Goal: Information Seeking & Learning: Find specific fact

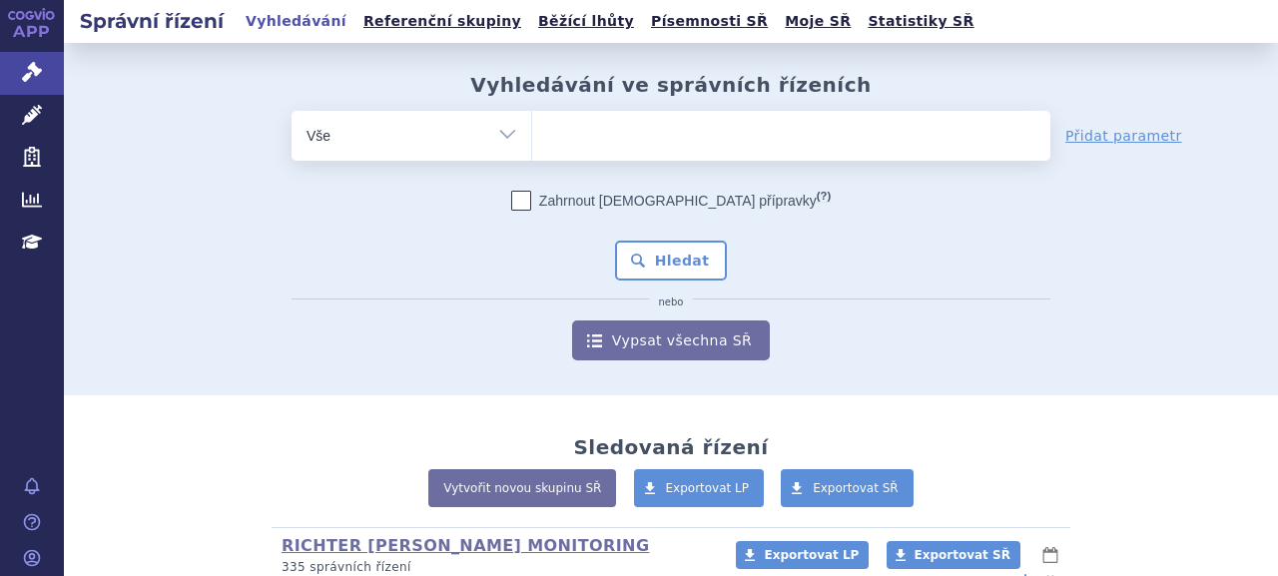
click at [779, 132] on ul at bounding box center [791, 132] width 518 height 42
click at [532, 132] on select at bounding box center [531, 135] width 1 height 50
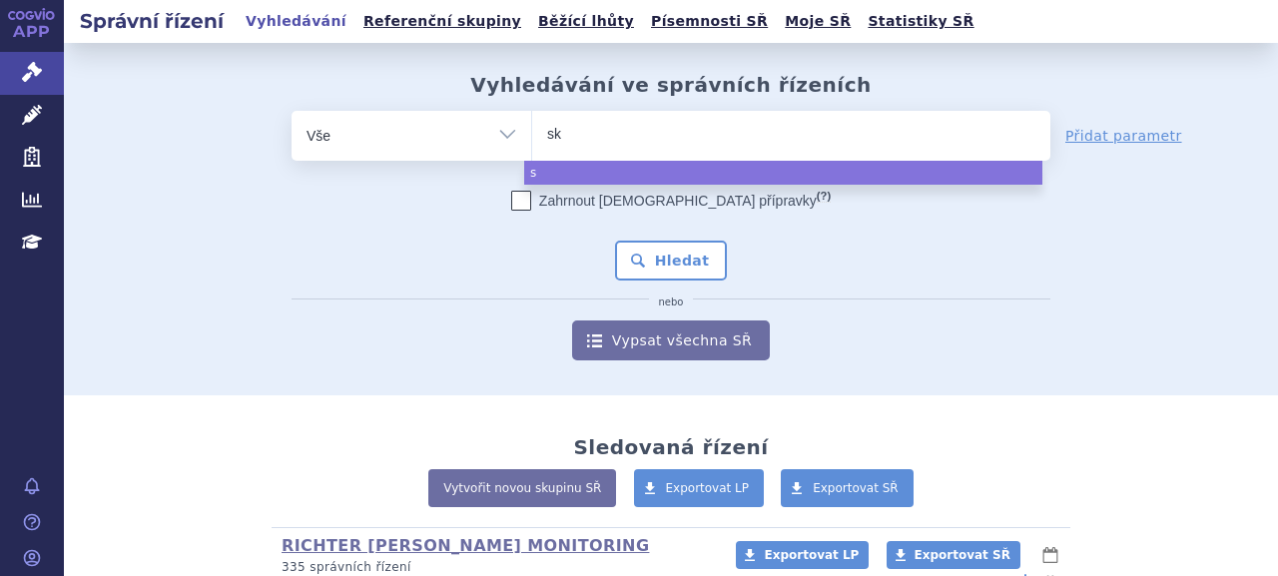
type input "sky"
type input "skycl"
type input "skyclar"
type input "skyclarys"
select select "skyclarys"
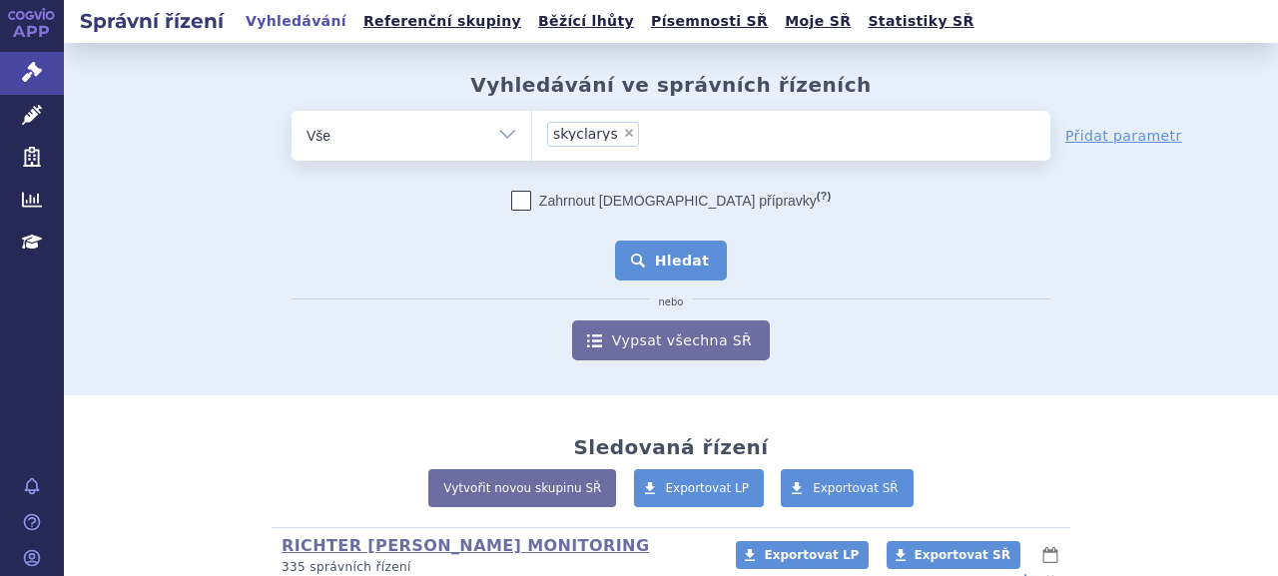
click at [659, 272] on button "Hledat" at bounding box center [671, 261] width 113 height 40
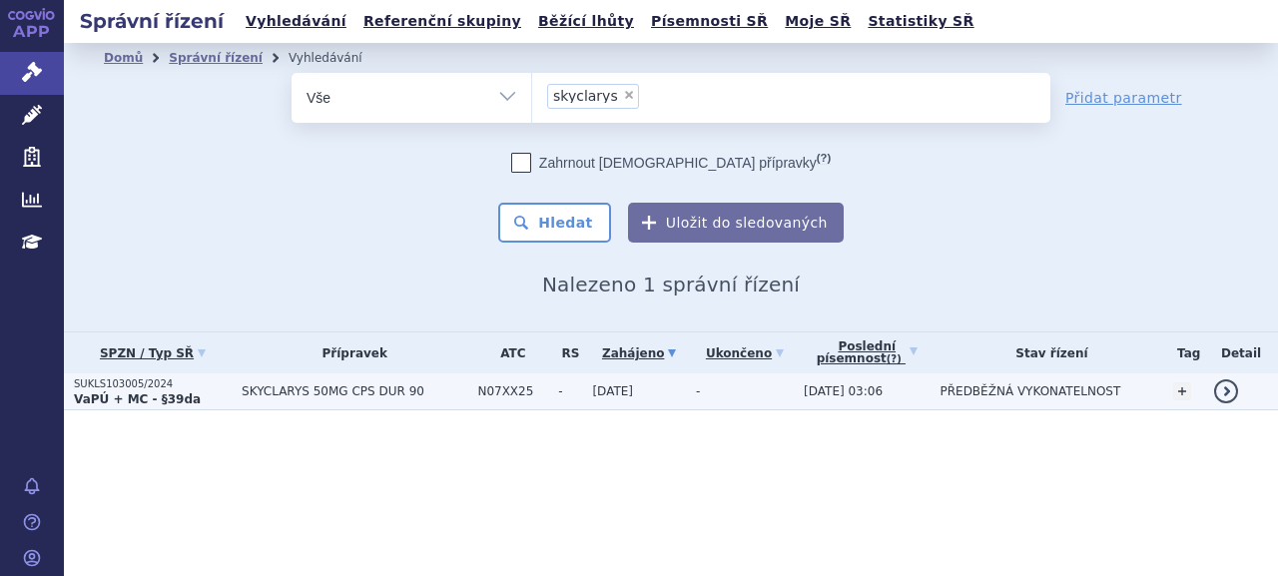
click at [158, 406] on strong "VaPÚ + MC - §39da" at bounding box center [137, 399] width 127 height 14
